Goal: Task Accomplishment & Management: Use online tool/utility

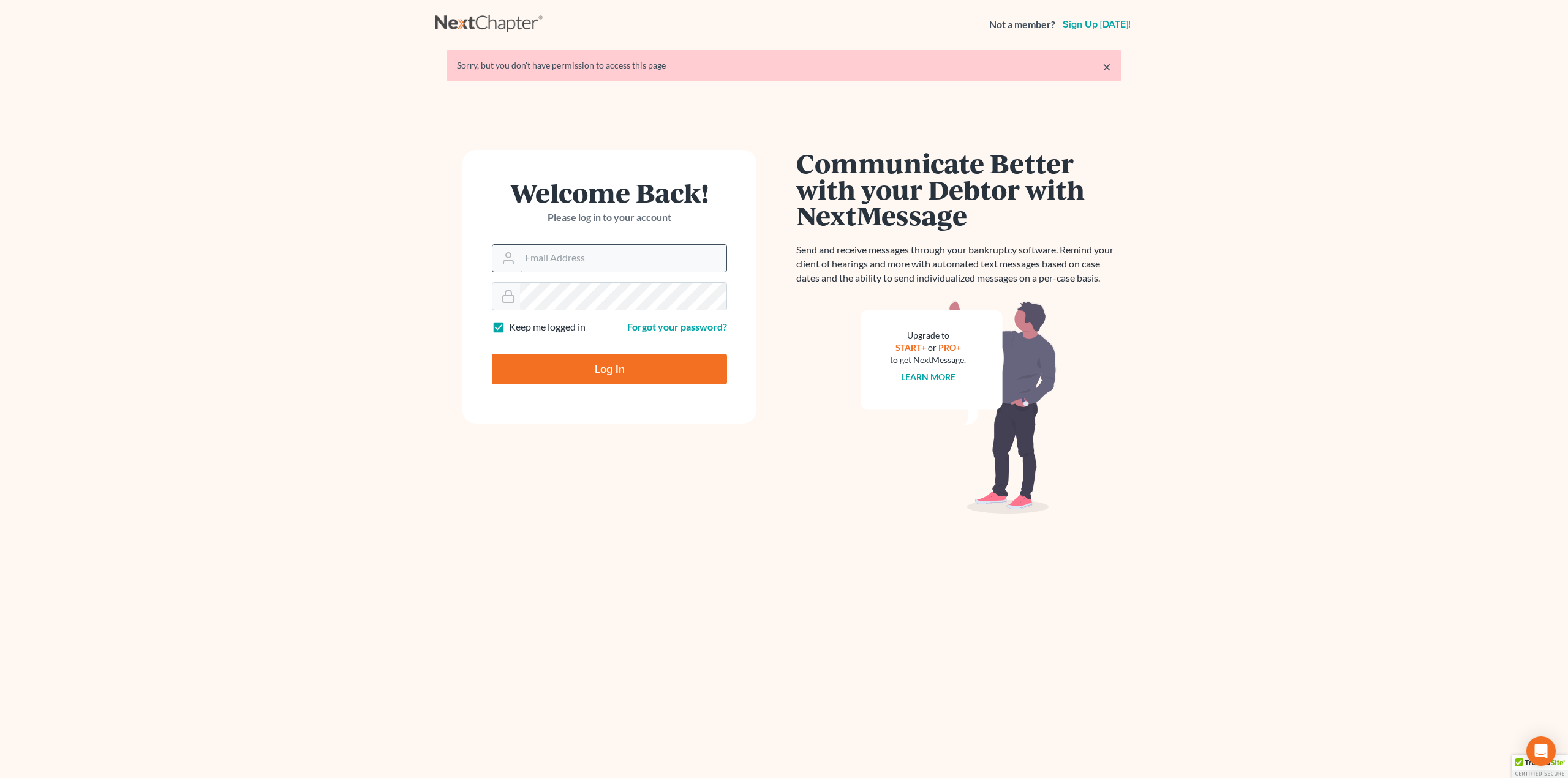
click at [566, 257] on input "Email Address" at bounding box center [623, 258] width 206 height 27
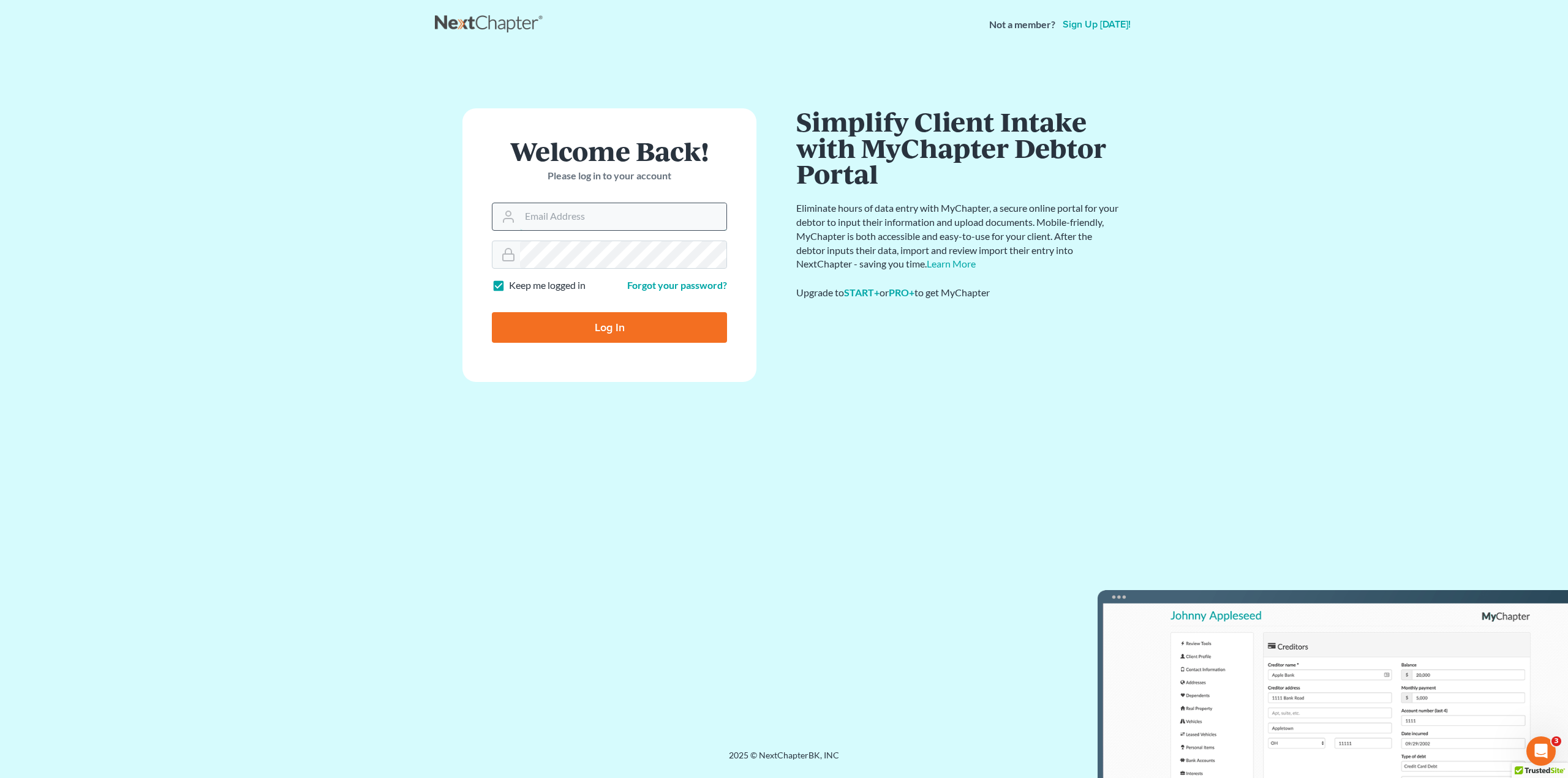
type input "[PERSON_NAME][EMAIL_ADDRESS][DOMAIN_NAME]"
click at [606, 330] on input "Log In" at bounding box center [609, 328] width 235 height 31
type input "Thinking..."
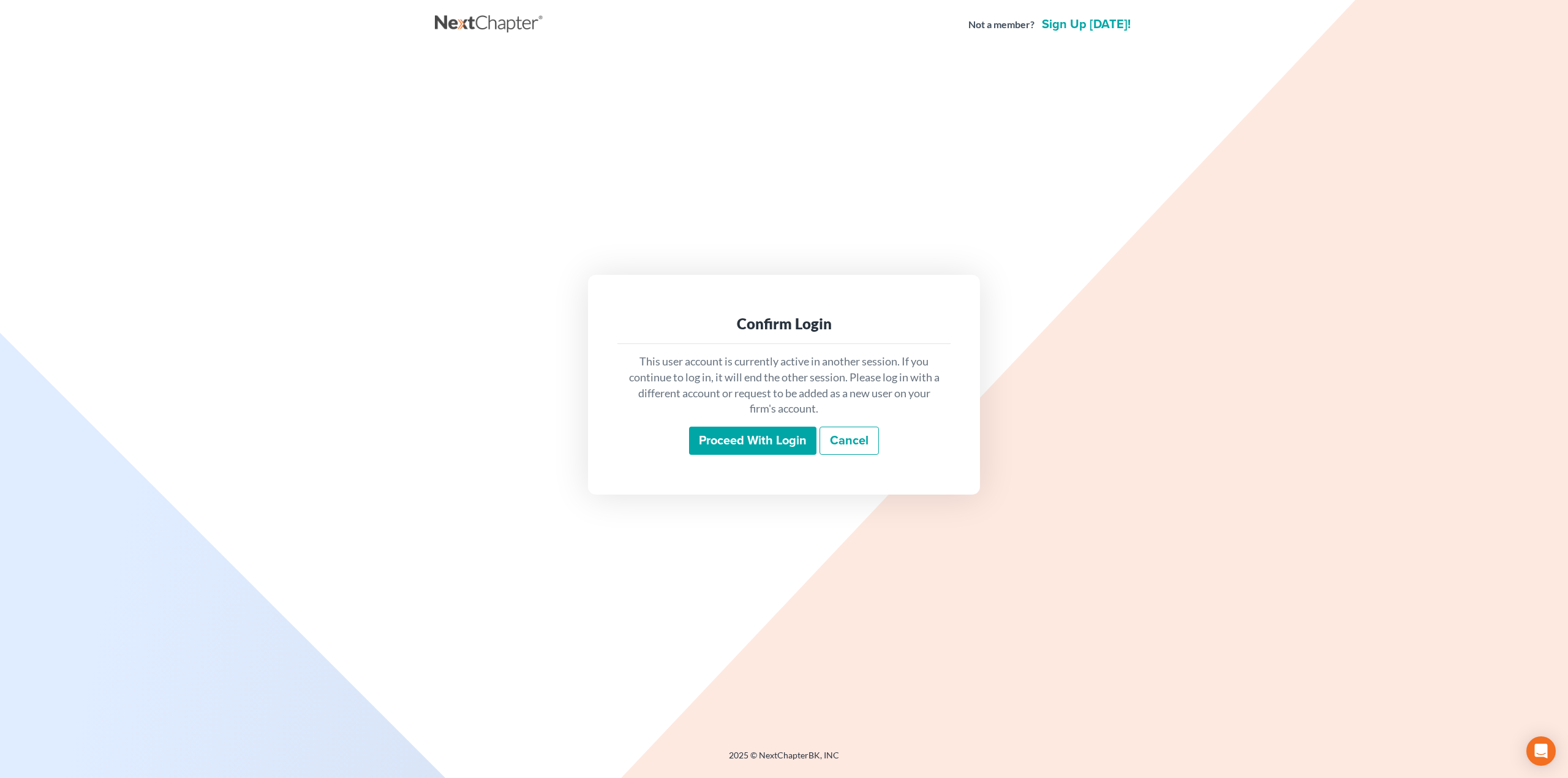
click at [732, 446] on input "Proceed with login" at bounding box center [753, 441] width 127 height 28
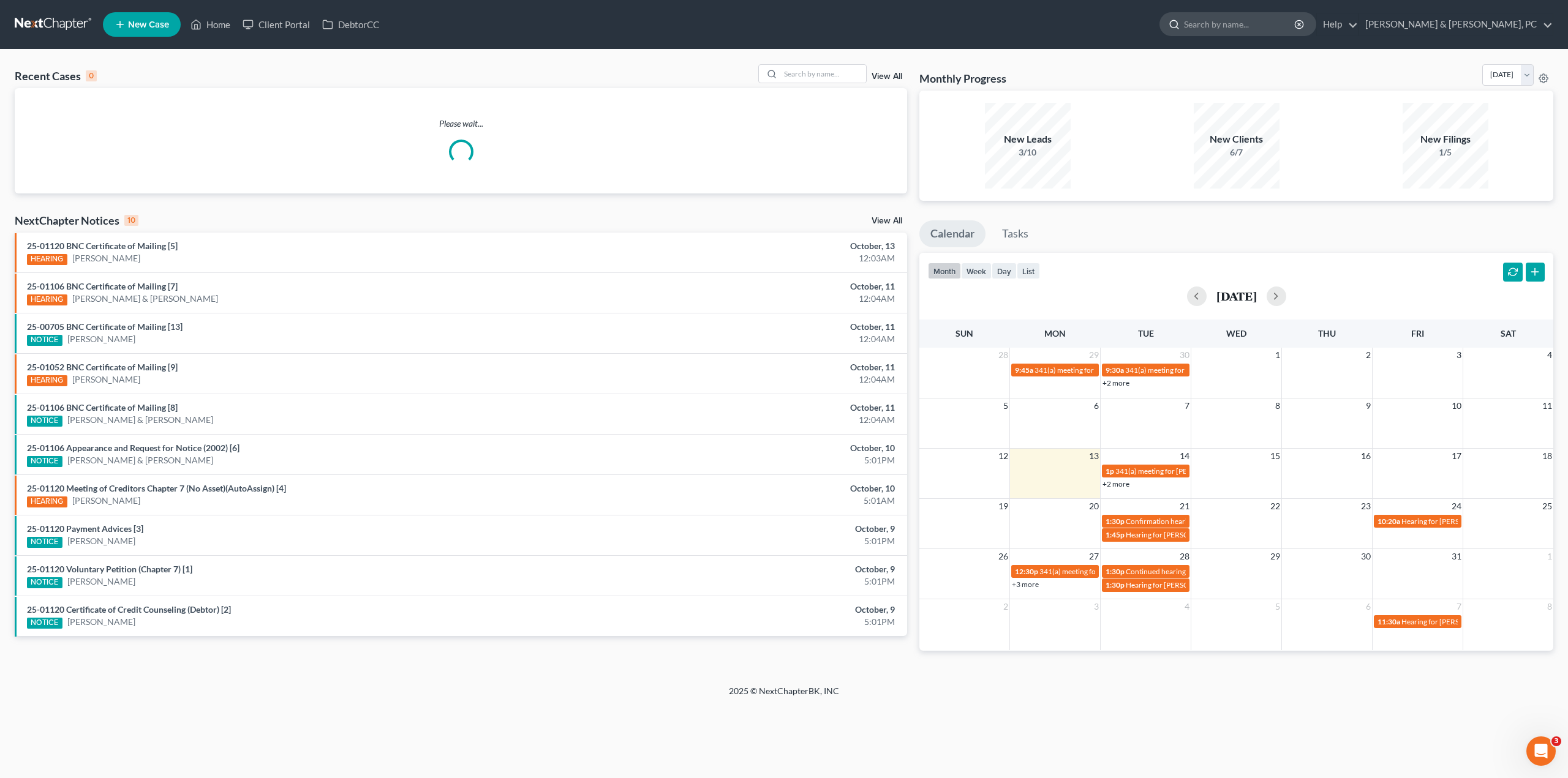
click at [1296, 19] on input "search" at bounding box center [1240, 24] width 112 height 22
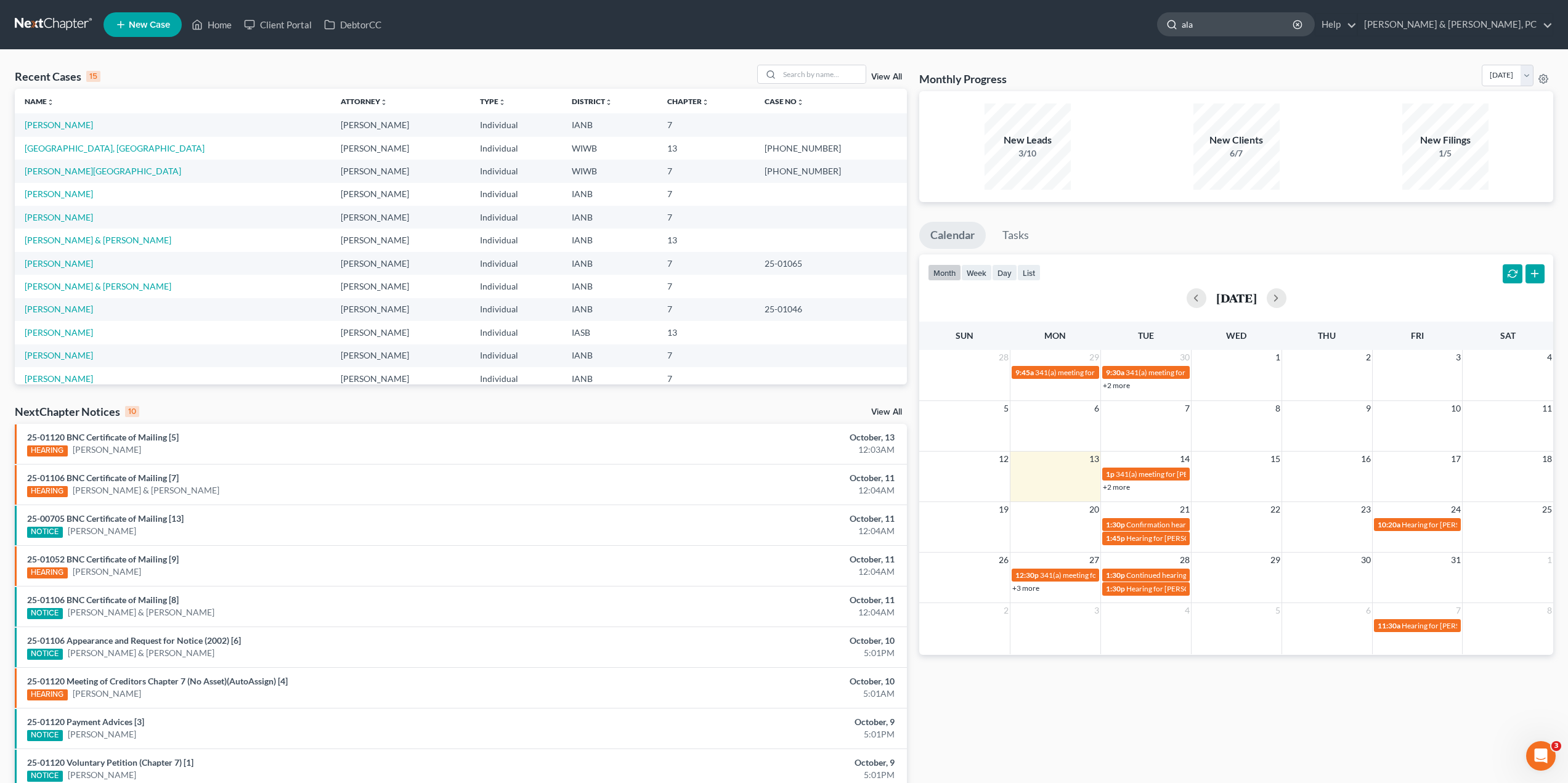
type input "[PERSON_NAME]"
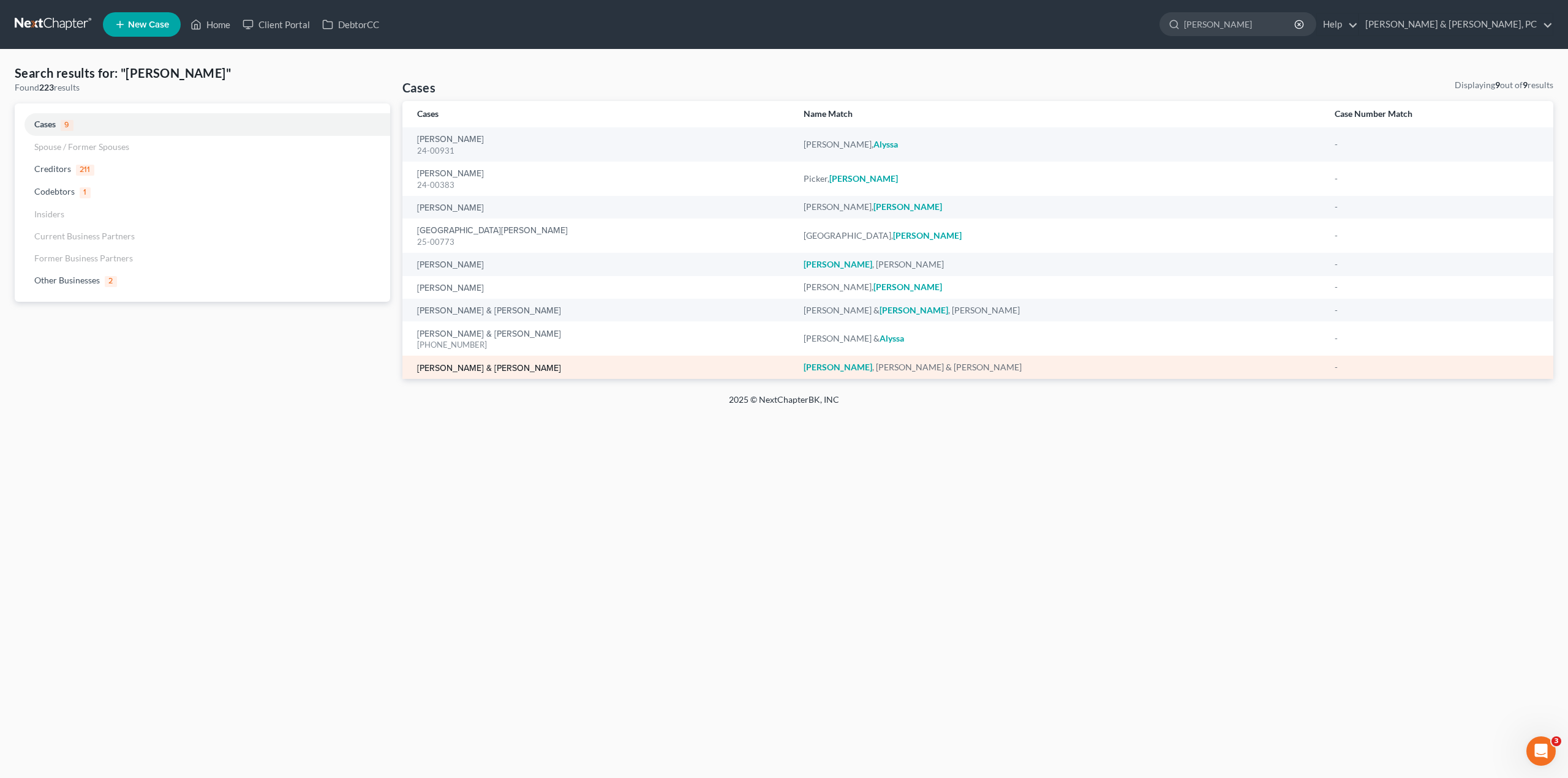
click at [476, 373] on link "[PERSON_NAME] & [PERSON_NAME]" at bounding box center [489, 368] width 144 height 8
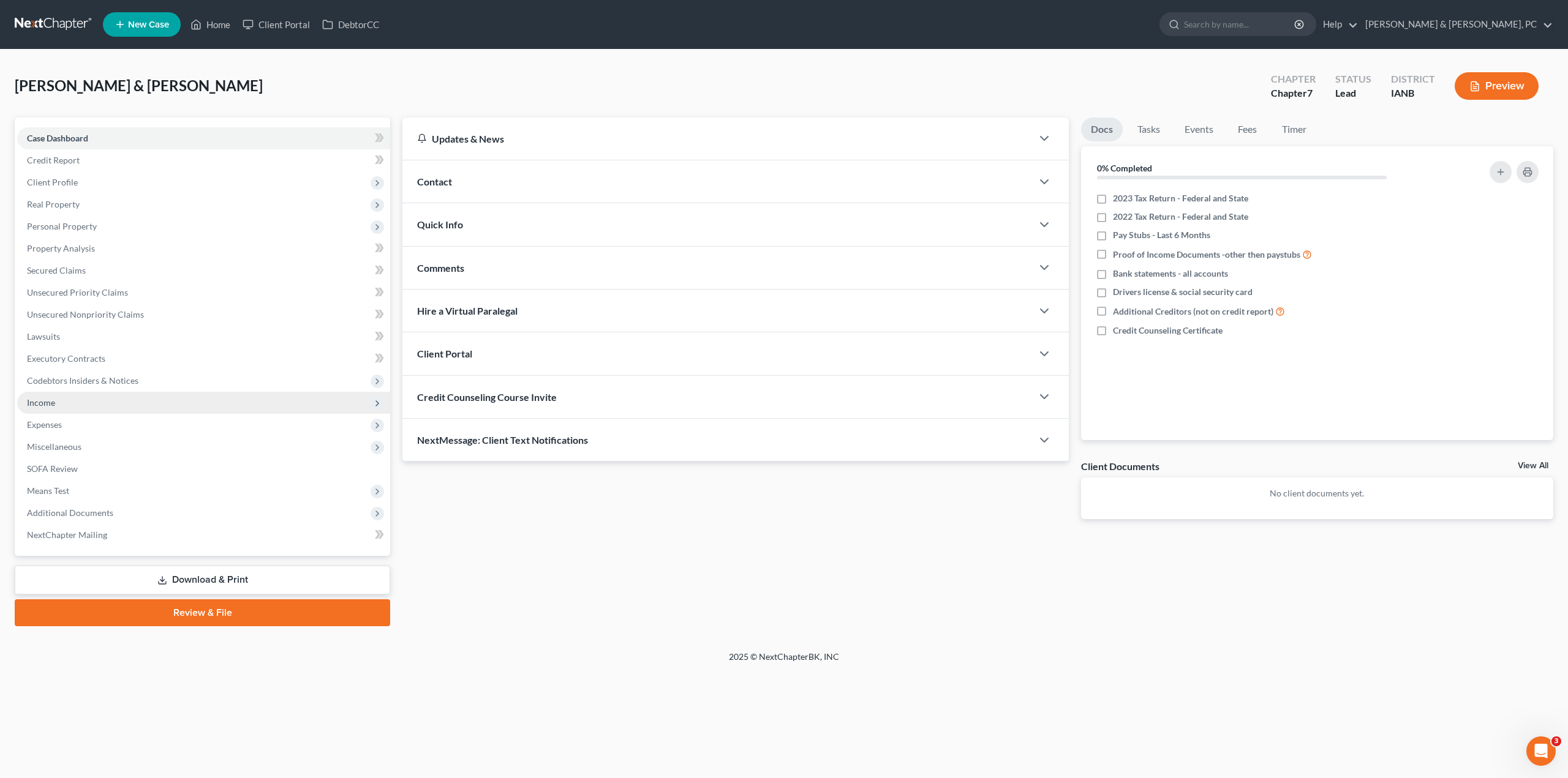
click at [44, 399] on span "Income" at bounding box center [41, 403] width 28 height 10
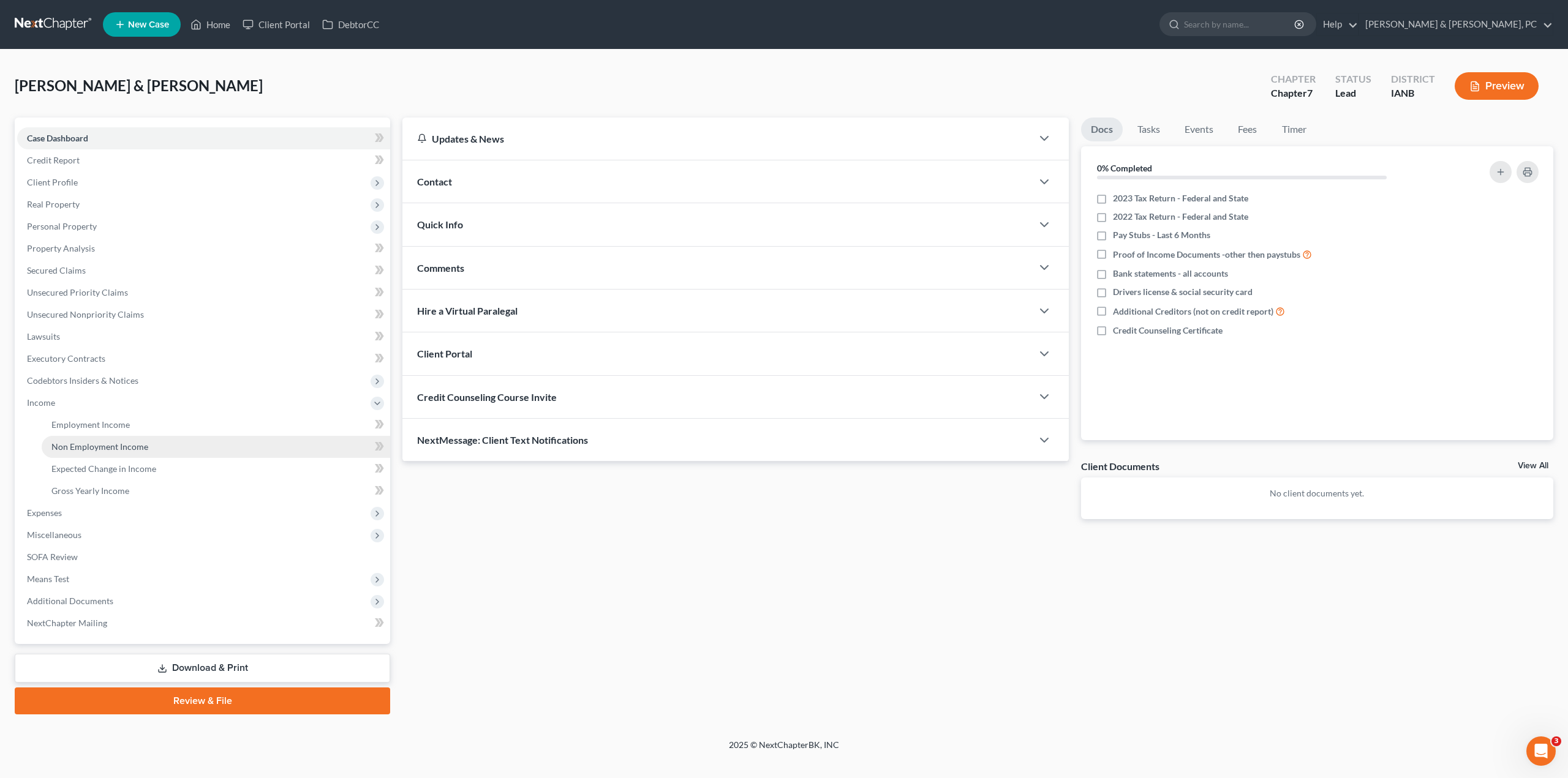
click at [75, 436] on link "Non Employment Income" at bounding box center [216, 447] width 348 height 22
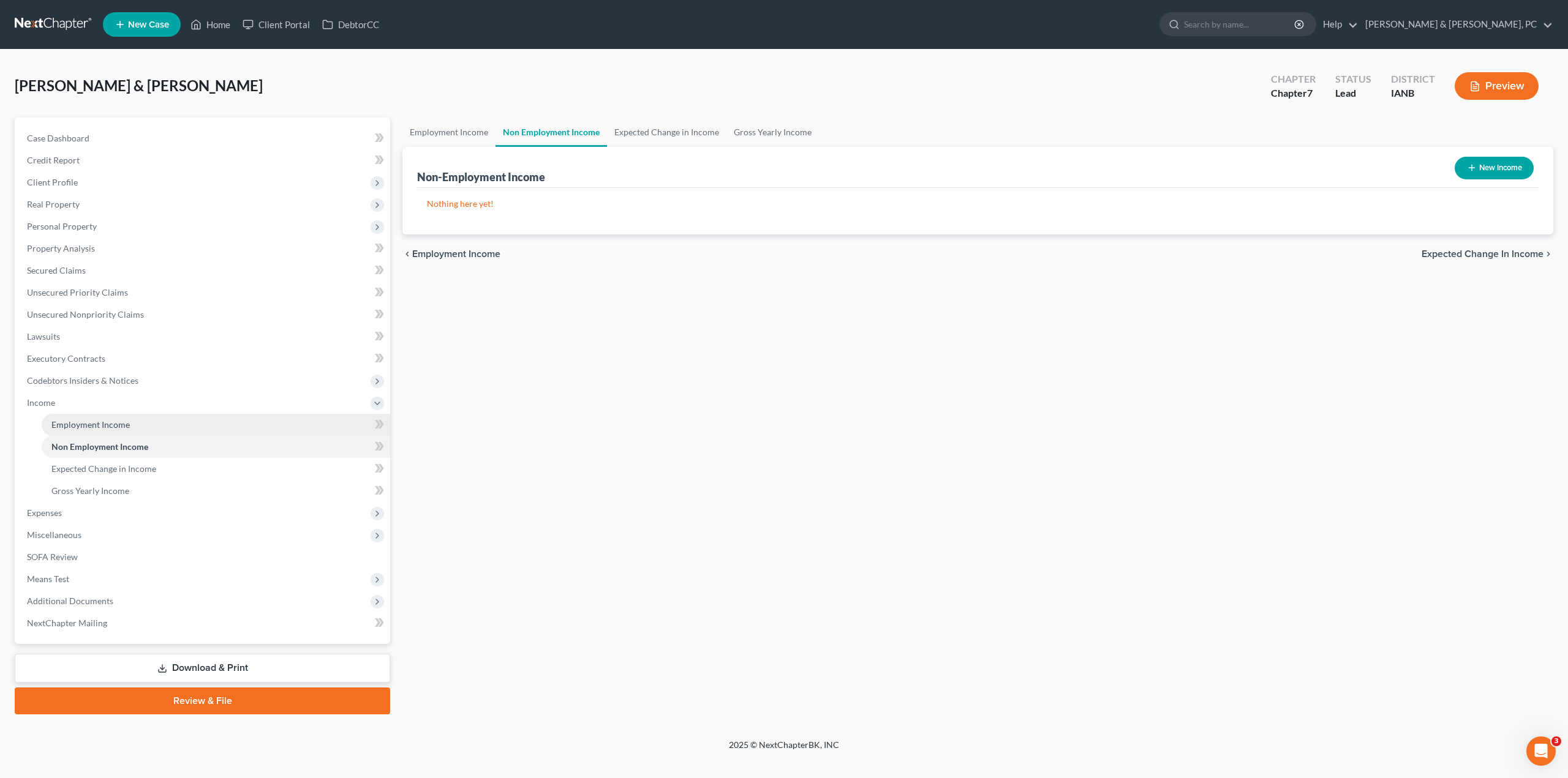
click at [100, 421] on span "Employment Income" at bounding box center [91, 425] width 78 height 10
click at [101, 443] on span "Non Employment Income" at bounding box center [100, 446] width 97 height 10
click at [95, 472] on span "Expected Change in Income" at bounding box center [103, 468] width 105 height 10
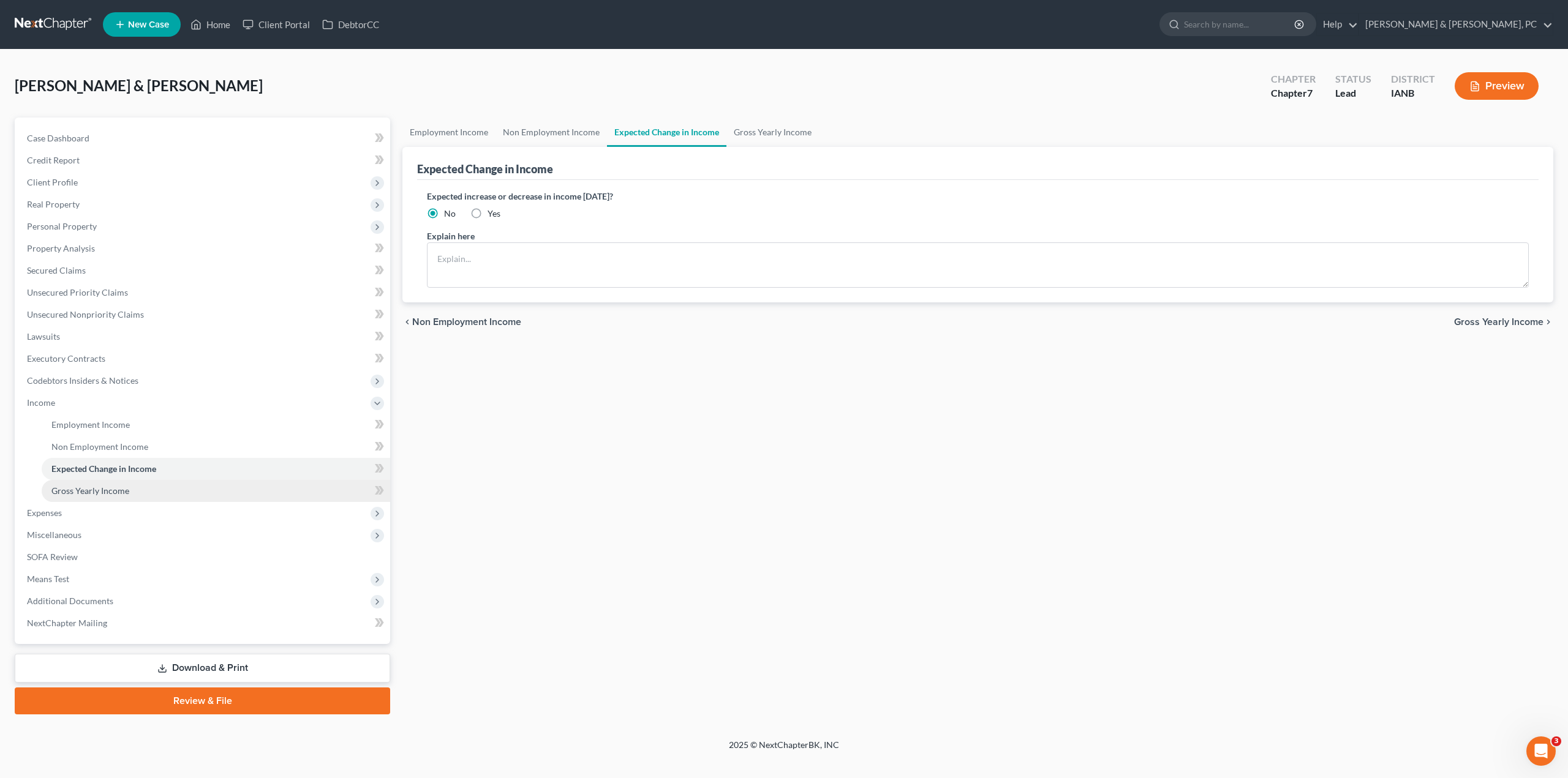
click at [93, 491] on span "Gross Yearly Income" at bounding box center [90, 491] width 78 height 10
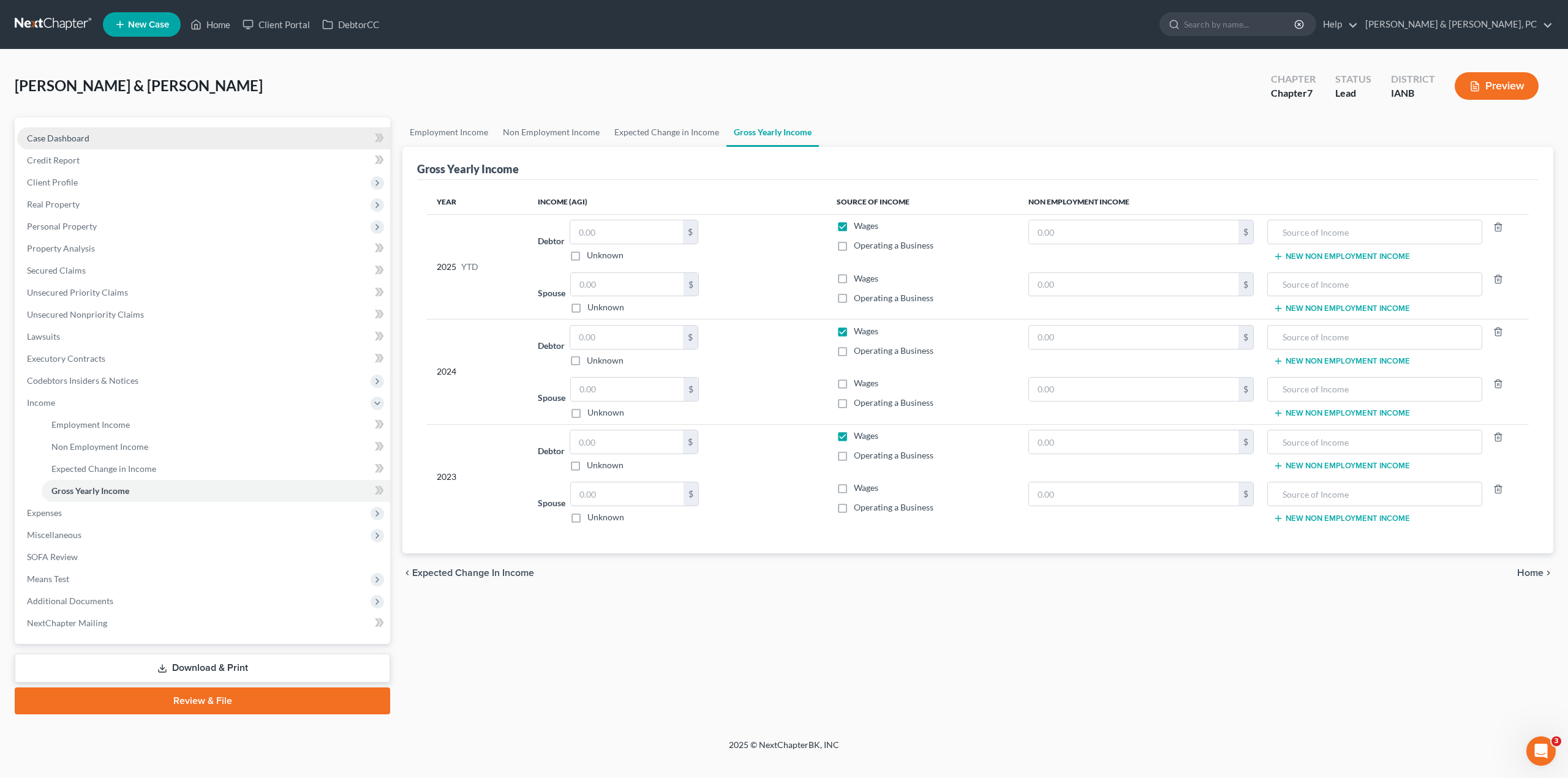
click at [58, 148] on link "Case Dashboard" at bounding box center [204, 138] width 373 height 22
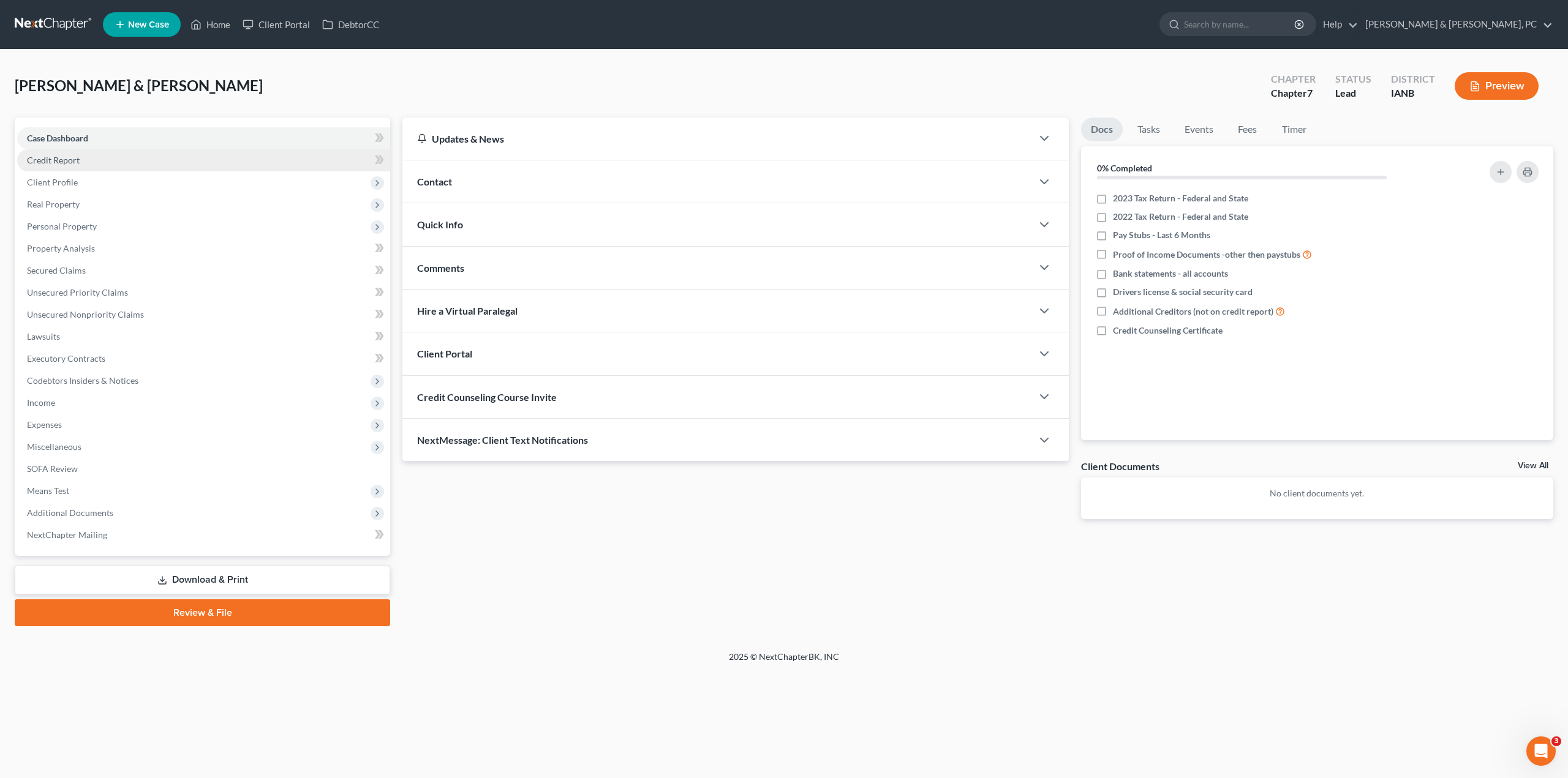
click at [58, 163] on span "Credit Report" at bounding box center [53, 160] width 53 height 10
